Goal: Task Accomplishment & Management: Manage account settings

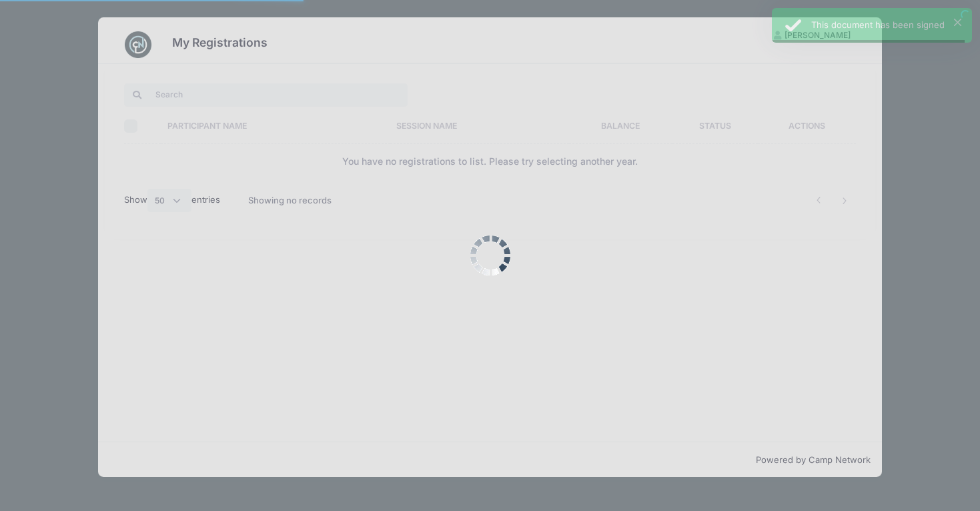
select select "50"
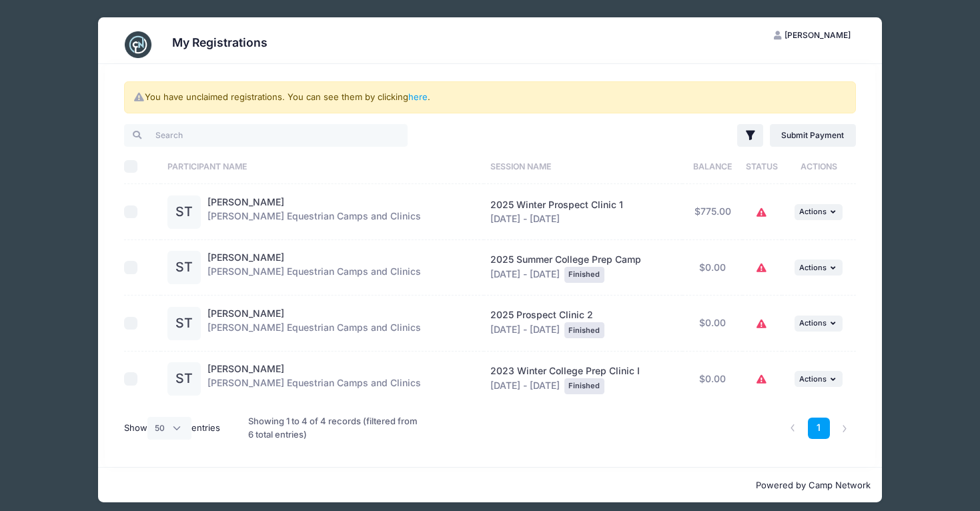
click at [132, 210] on input "checkbox" at bounding box center [130, 211] width 13 height 13
checkbox input "true"
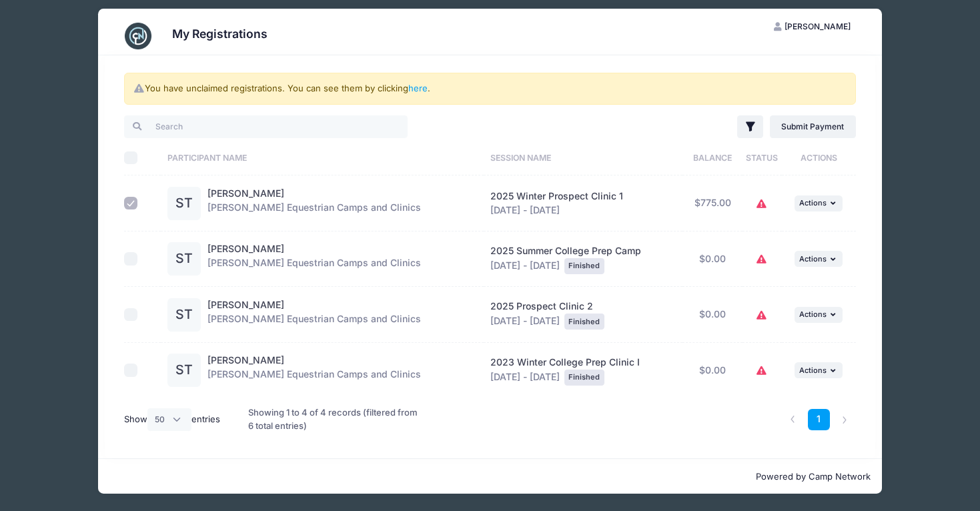
scroll to position [8, 0]
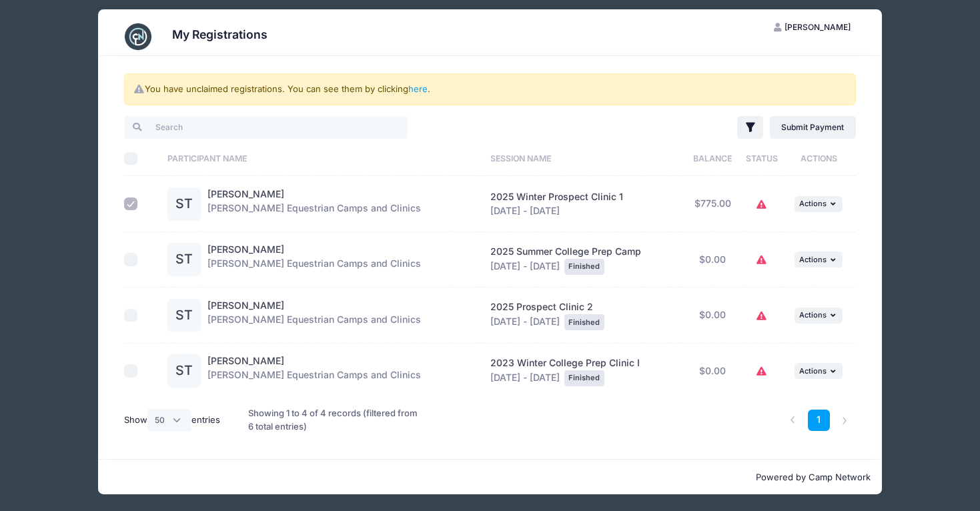
click at [132, 157] on input "Select All" at bounding box center [130, 158] width 13 height 13
checkbox input "true"
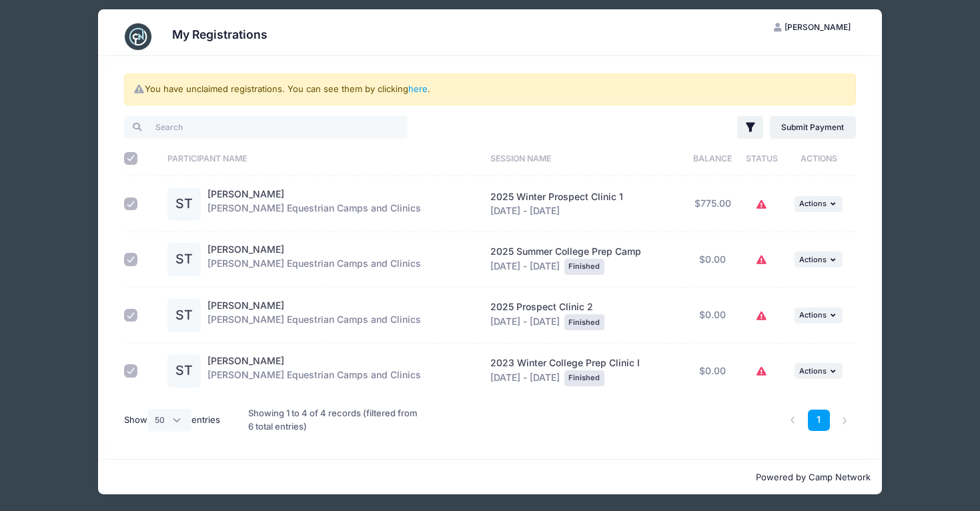
click at [132, 157] on input "Select All" at bounding box center [130, 158] width 13 height 13
checkbox input "false"
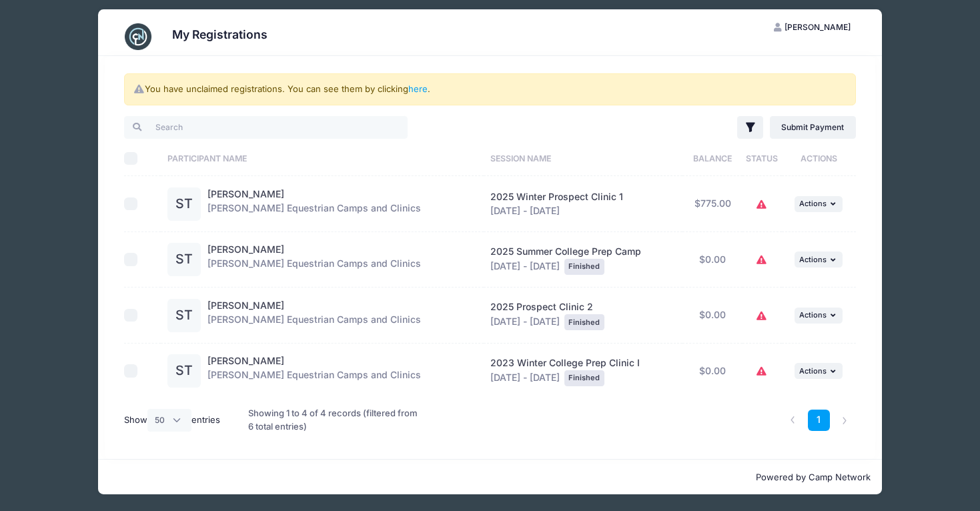
checkbox input "false"
click at [420, 87] on link "here" at bounding box center [417, 88] width 19 height 11
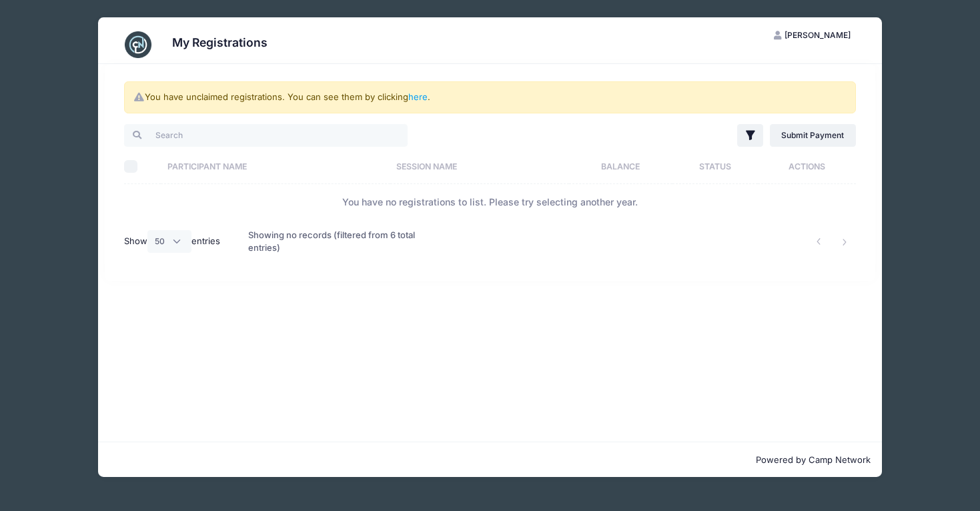
scroll to position [0, 0]
click at [422, 96] on link "here" at bounding box center [417, 96] width 19 height 11
click at [30, 309] on div "My Registrations GT Genevieve Torrey My Account Logout You have unclaimed regis…" at bounding box center [490, 247] width 940 height 494
click at [320, 224] on div "Showing no records (filtered from 6 total entries)" at bounding box center [334, 241] width 173 height 43
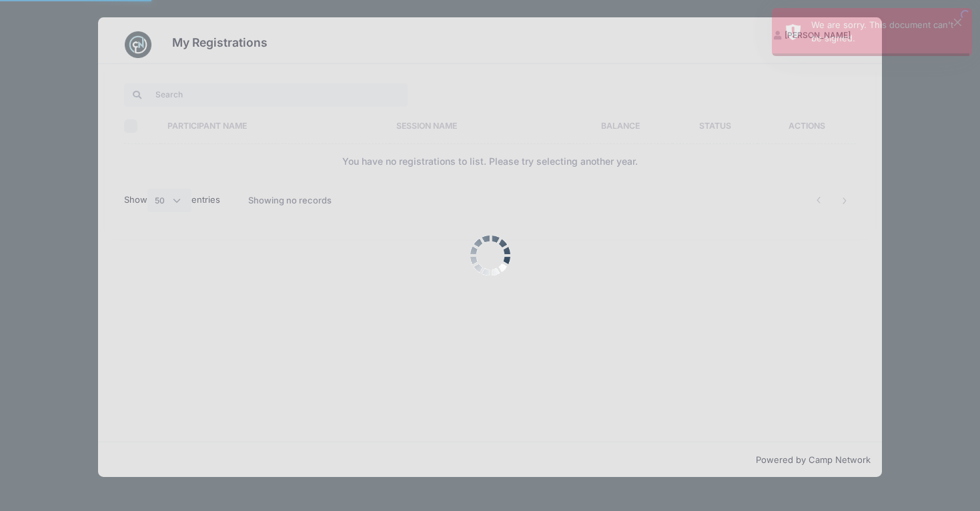
select select "50"
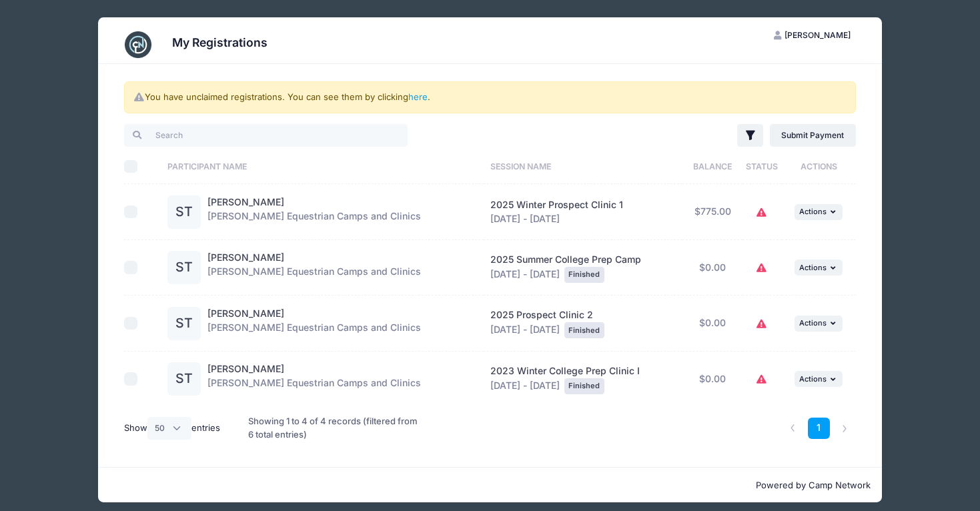
click at [938, 175] on div "My Registrations GT [PERSON_NAME] My Account Logout You have unclaimed registra…" at bounding box center [490, 260] width 940 height 520
